Goal: Information Seeking & Learning: Check status

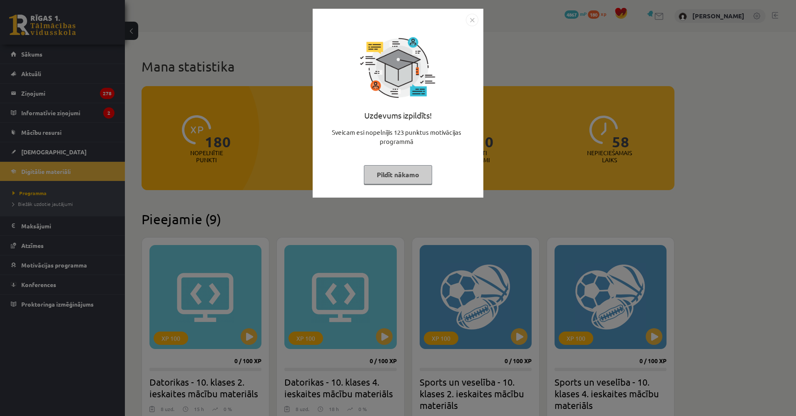
click at [110, 135] on div "Uzdevums izpildīts! Sveicam esi nopelnījis 123 punktus motivācijas programmā Pi…" at bounding box center [398, 208] width 796 height 416
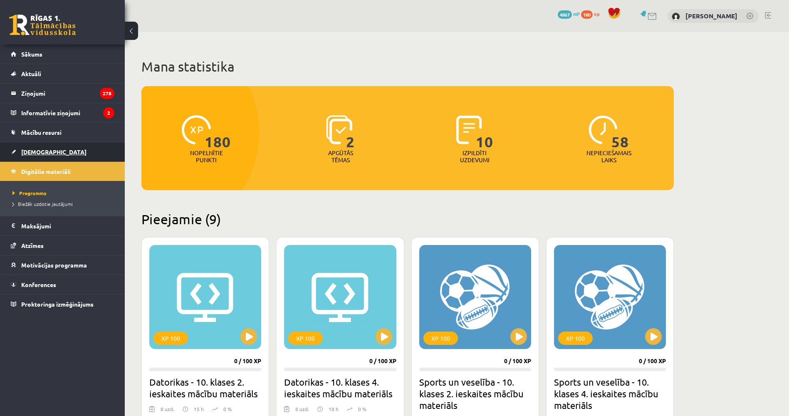
click at [65, 146] on link "[DEMOGRAPHIC_DATA]" at bounding box center [63, 151] width 104 height 19
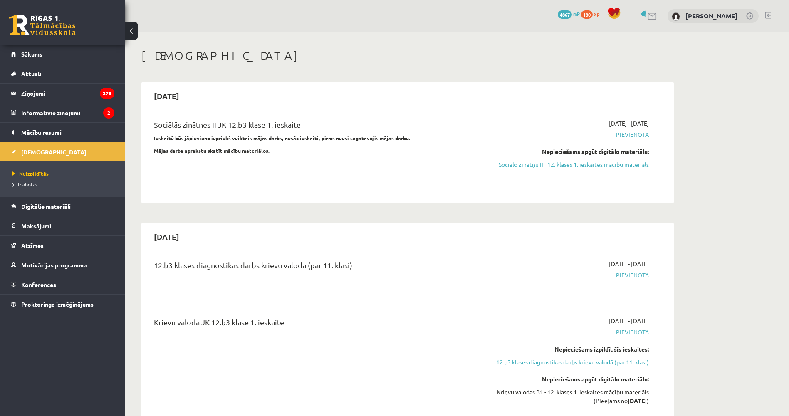
click at [30, 185] on span "Izlabotās" at bounding box center [24, 184] width 25 height 7
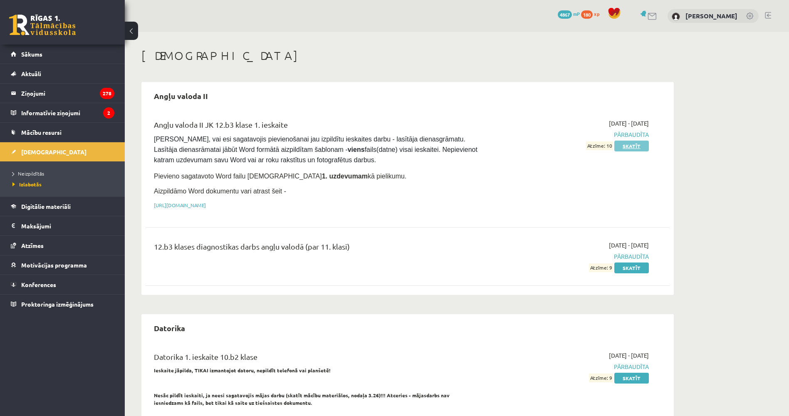
click at [626, 146] on link "Skatīt" at bounding box center [632, 146] width 35 height 11
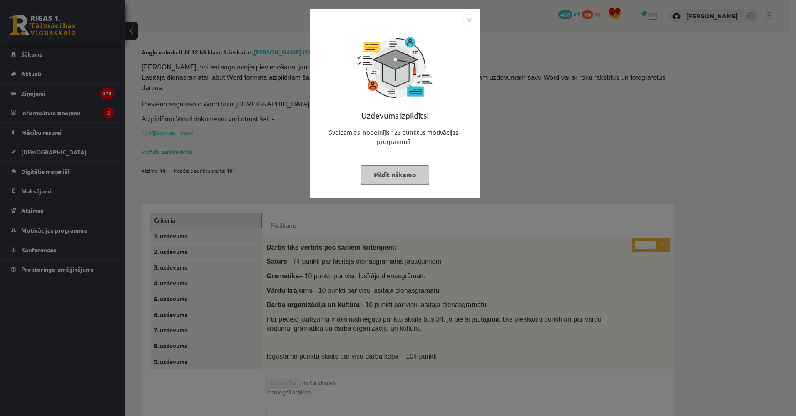
click at [282, 194] on div "Uzdevums izpildīts! Sveicam esi nopelnījis 123 punktus motivācijas programmā Pi…" at bounding box center [398, 208] width 796 height 416
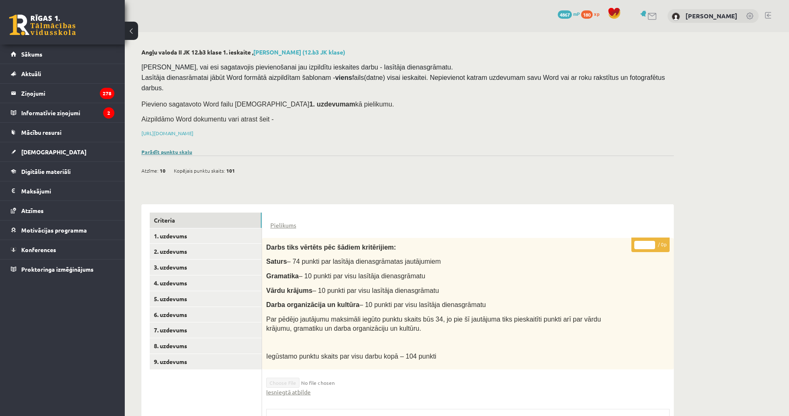
click at [188, 149] on link "Parādīt punktu skalu" at bounding box center [166, 152] width 51 height 7
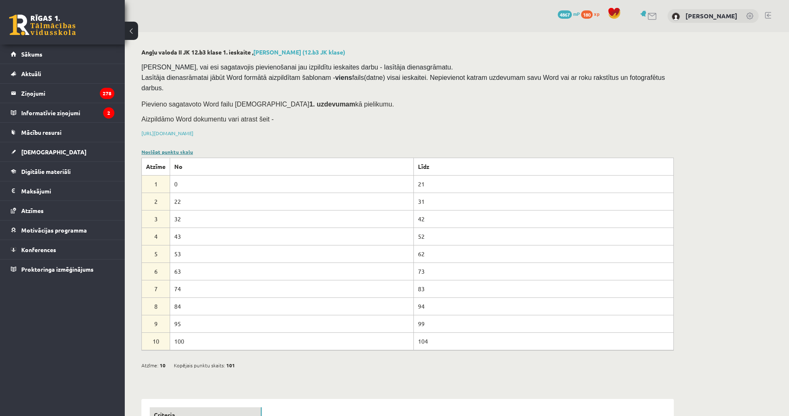
click at [188, 149] on link "Noslēpt punktu skalu" at bounding box center [167, 152] width 52 height 7
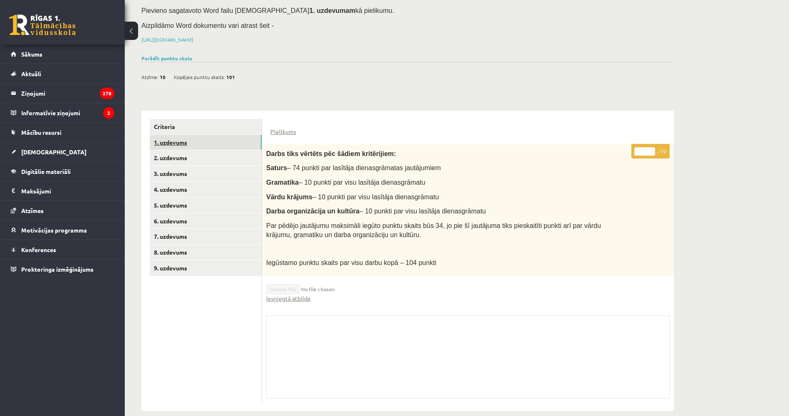
click at [210, 135] on link "1. uzdevums" at bounding box center [206, 142] width 112 height 15
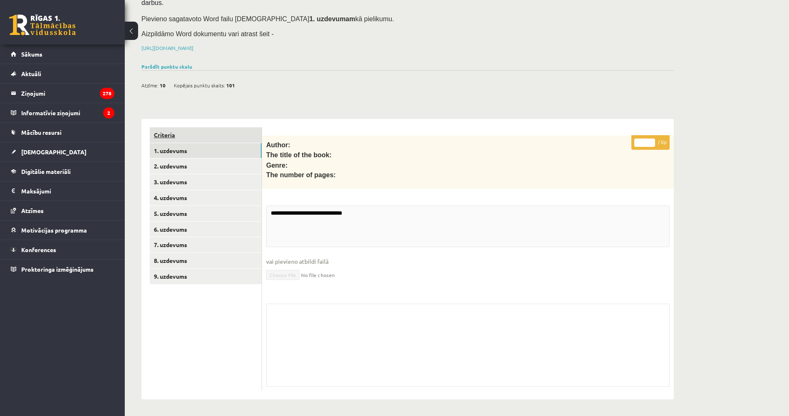
scroll to position [73, 0]
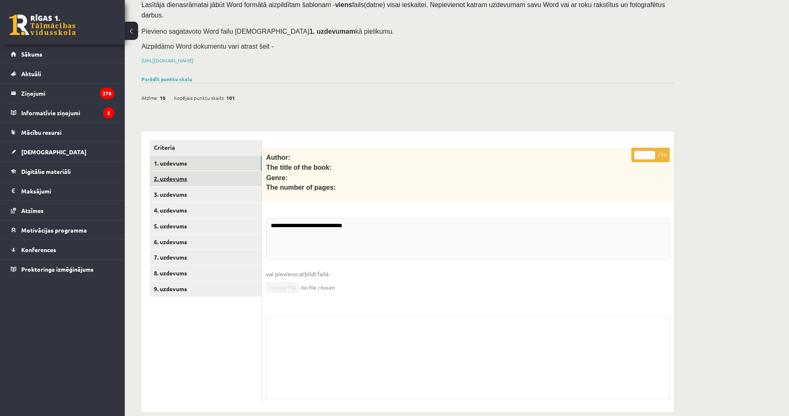
click at [203, 171] on link "2. uzdevums" at bounding box center [206, 178] width 112 height 15
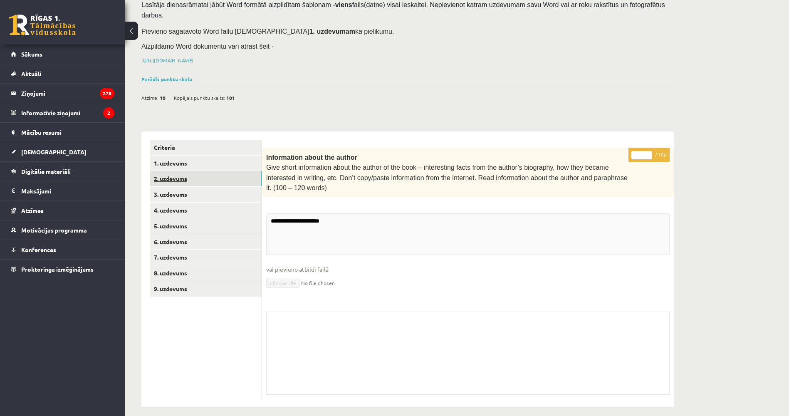
scroll to position [58, 0]
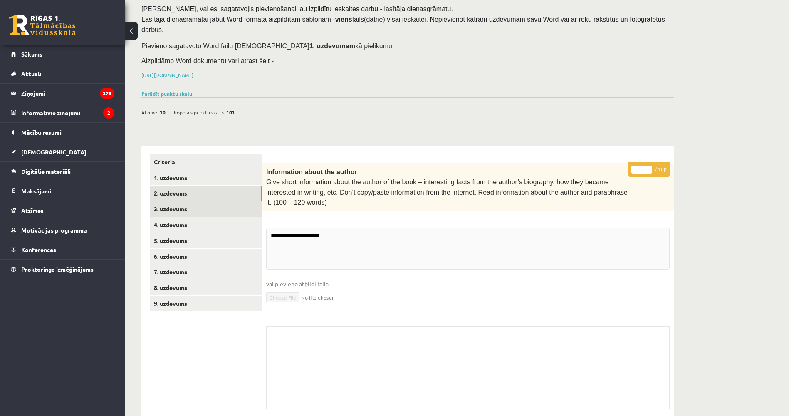
click at [204, 201] on link "3. uzdevums" at bounding box center [206, 208] width 112 height 15
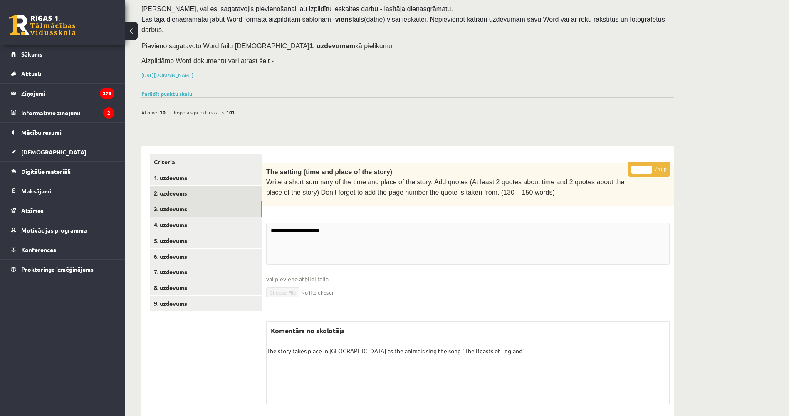
click at [202, 187] on link "2. uzdevums" at bounding box center [206, 193] width 112 height 15
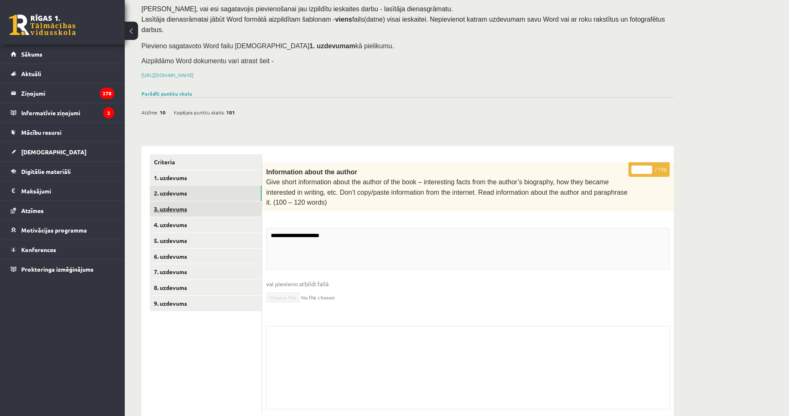
click at [217, 201] on link "3. uzdevums" at bounding box center [206, 208] width 112 height 15
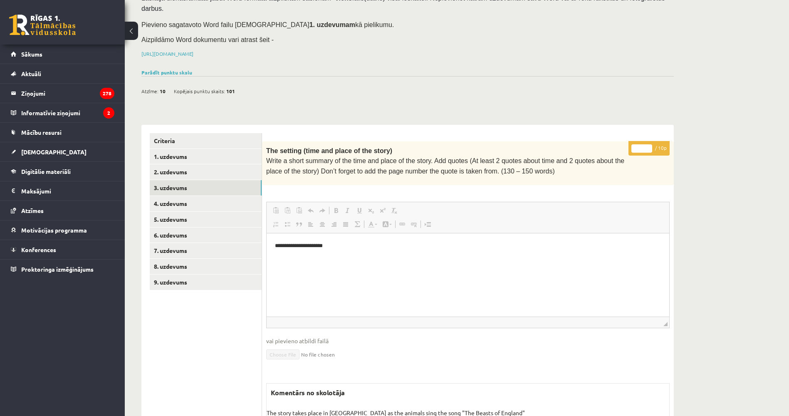
scroll to position [146, 0]
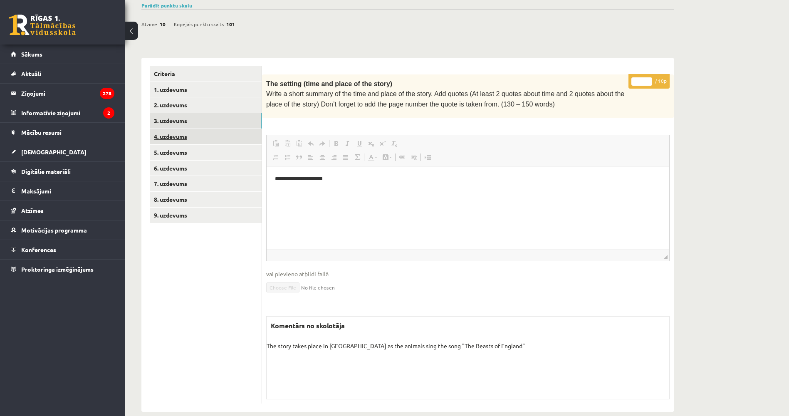
click at [202, 130] on link "4. uzdevums" at bounding box center [206, 136] width 112 height 15
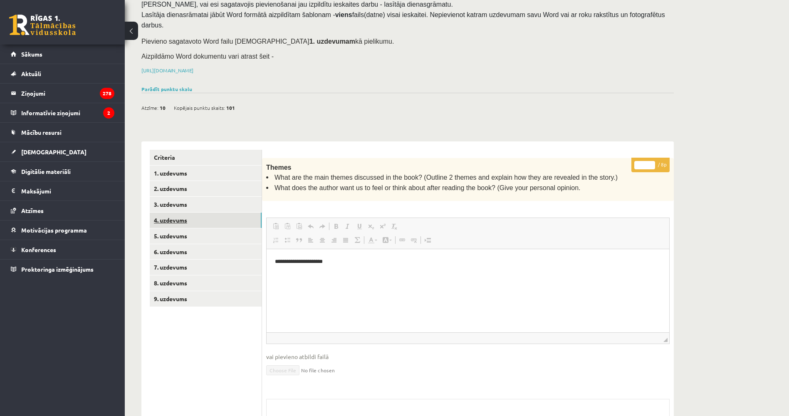
scroll to position [0, 0]
click at [196, 228] on link "5. uzdevums" at bounding box center [206, 235] width 112 height 15
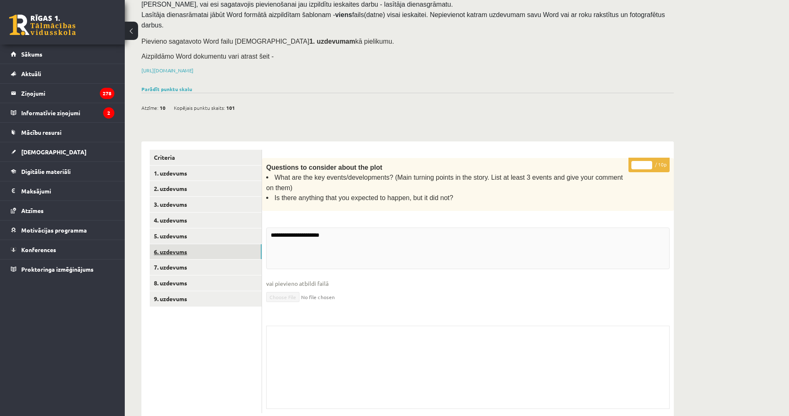
click at [191, 245] on link "6. uzdevums" at bounding box center [206, 251] width 112 height 15
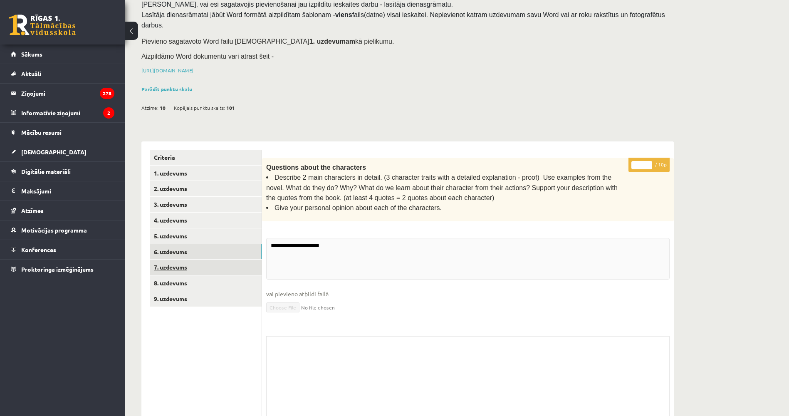
click at [198, 260] on link "7. uzdevums" at bounding box center [206, 267] width 112 height 15
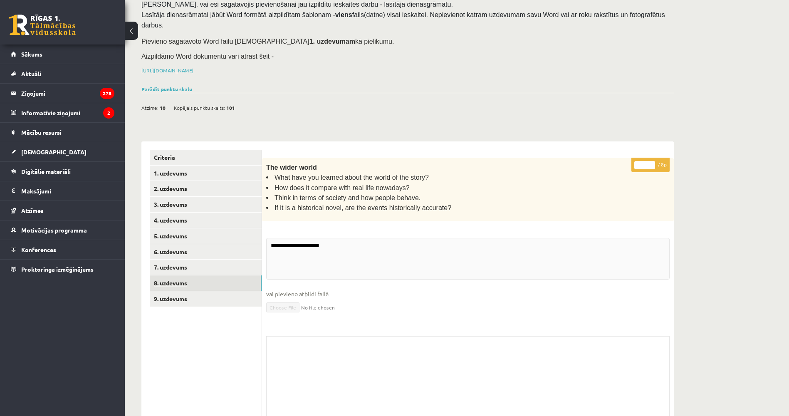
click at [206, 275] on link "8. uzdevums" at bounding box center [206, 282] width 112 height 15
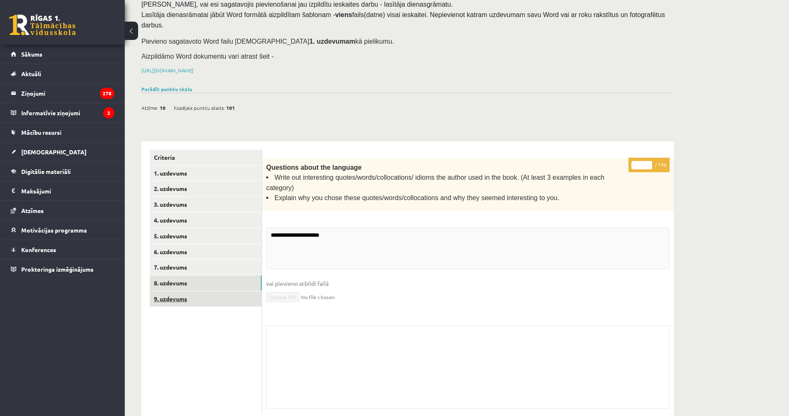
click at [209, 291] on link "9. uzdevums" at bounding box center [206, 298] width 112 height 15
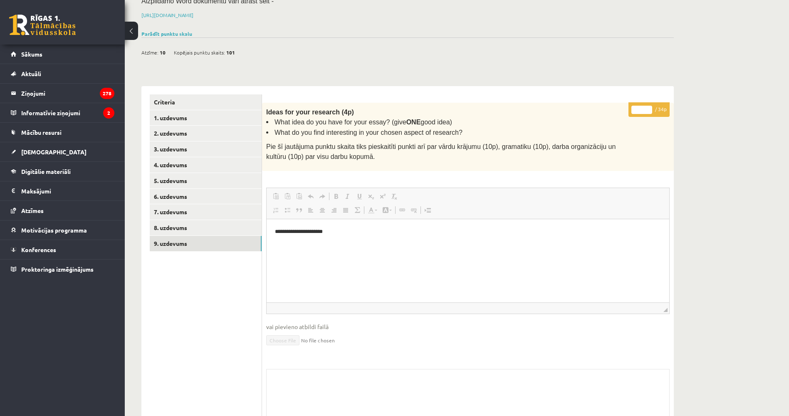
scroll to position [170, 0]
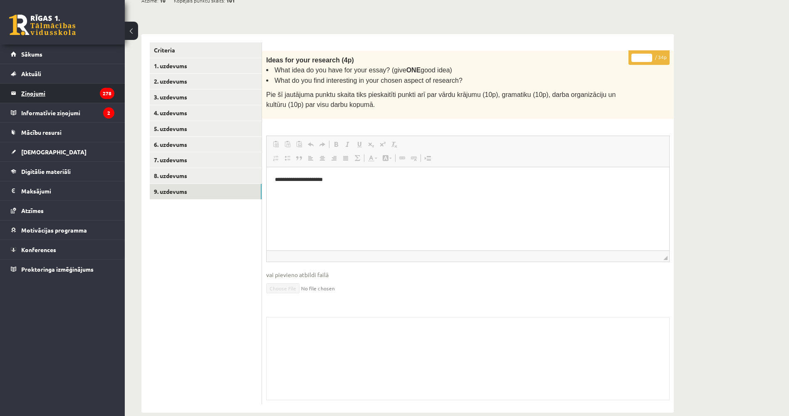
click at [72, 89] on legend "Ziņojumi 278" at bounding box center [67, 93] width 93 height 19
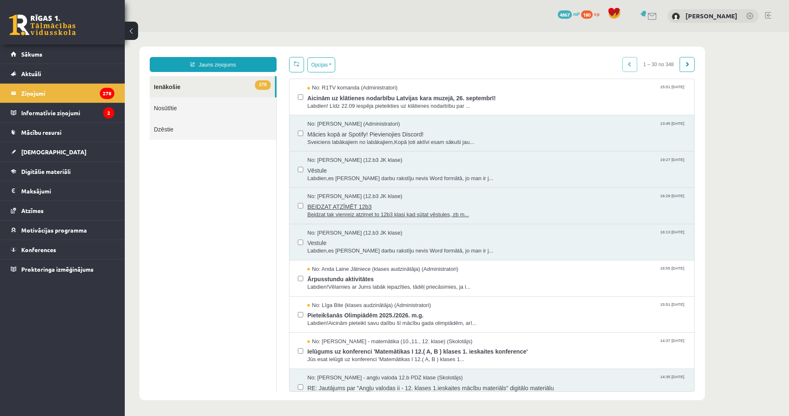
click at [469, 201] on span "BEIDZAT ATZĪMĒT 12b3" at bounding box center [497, 206] width 379 height 10
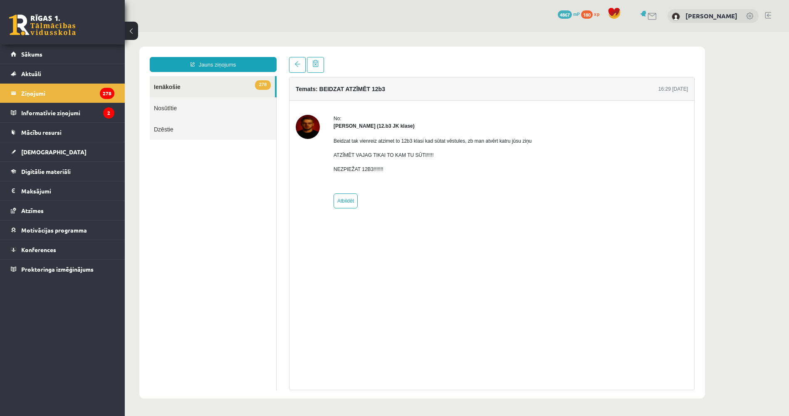
click at [307, 129] on img at bounding box center [308, 127] width 24 height 24
